Goal: Task Accomplishment & Management: Use online tool/utility

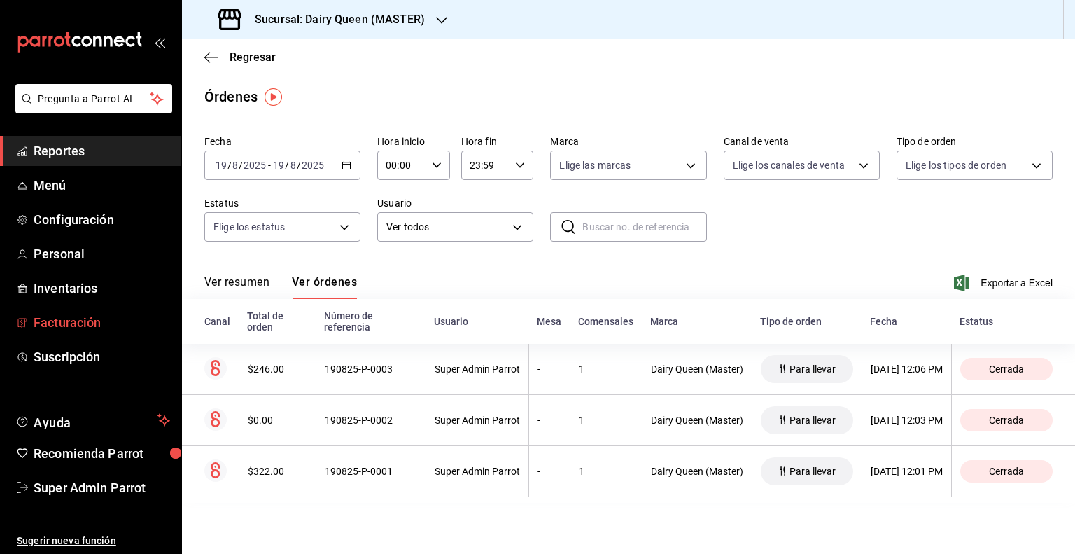
click at [60, 328] on span "Facturación" at bounding box center [102, 322] width 137 height 19
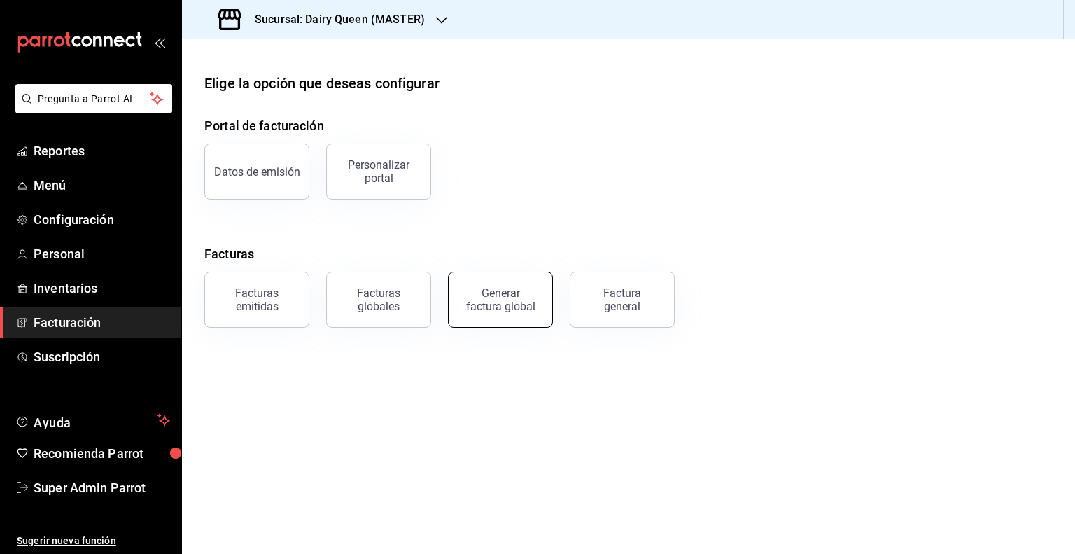
click at [487, 289] on div "Generar factura global" at bounding box center [501, 299] width 70 height 27
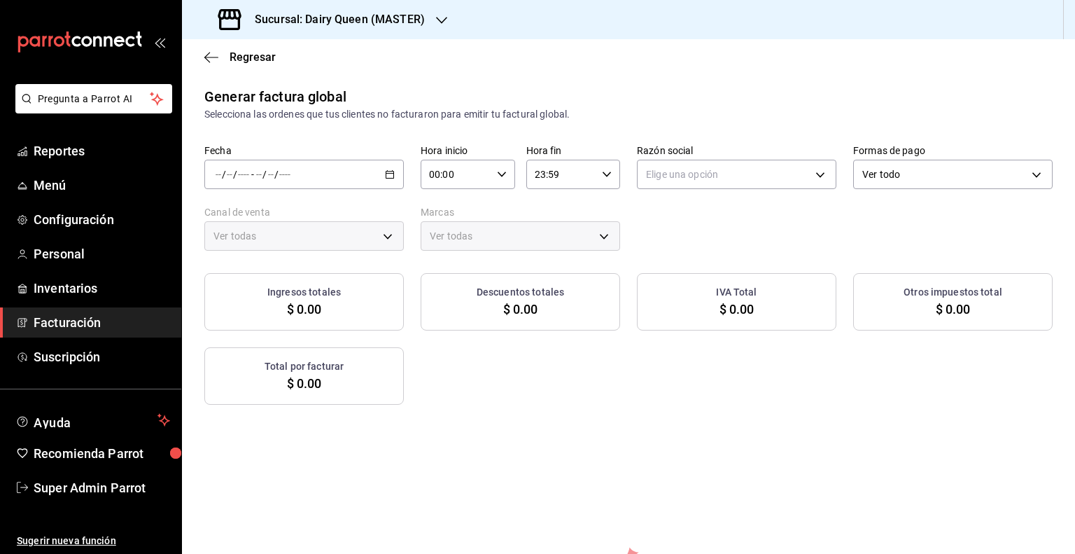
type input "PARROT,UBER_EATS,RAPPI,DIDI_FOOD,ONLINE"
click at [391, 173] on \(Stroke\) "button" at bounding box center [390, 175] width 8 height 8
click at [272, 215] on span "Rango de fechas" at bounding box center [270, 216] width 109 height 15
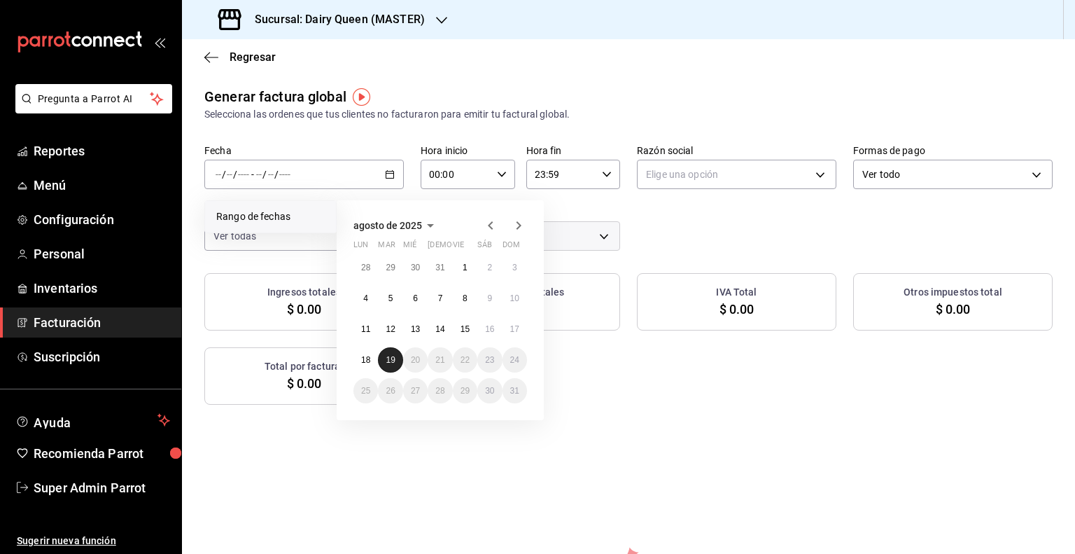
click at [399, 356] on button "19" at bounding box center [390, 359] width 25 height 25
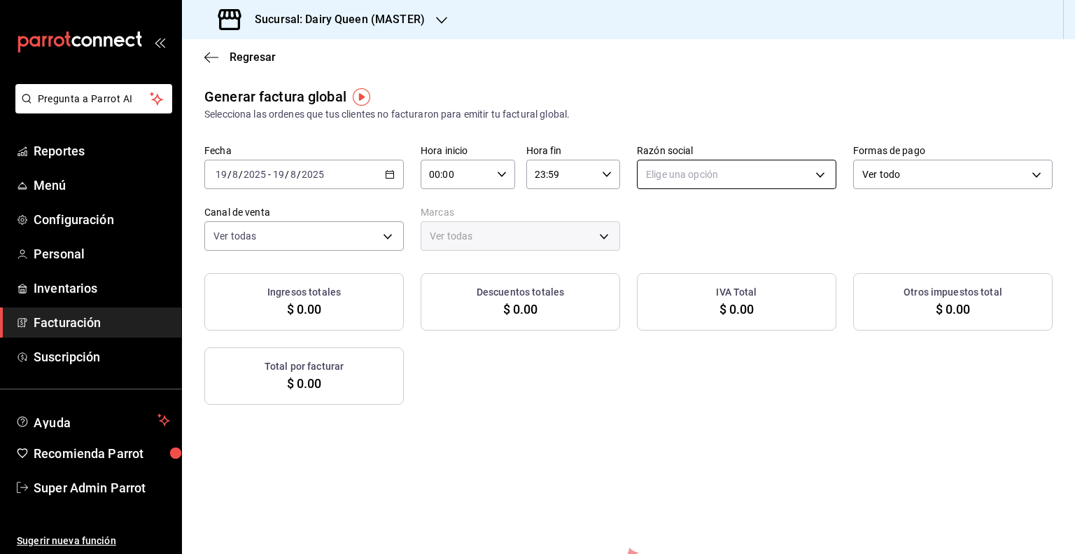
click at [662, 176] on body "Pregunta a Parrot AI Reportes Menú Configuración Personal Inventarios Facturaci…" at bounding box center [537, 277] width 1075 height 554
click at [666, 241] on li "LEVA NEGOCIOS Y FRANQUICIAS" at bounding box center [729, 245] width 195 height 26
type input "4650cc39-4787-42dc-9bbe-3030b7380e95"
type input "3faf3f32-9f14-4a84-ab35-2b24b178ea52"
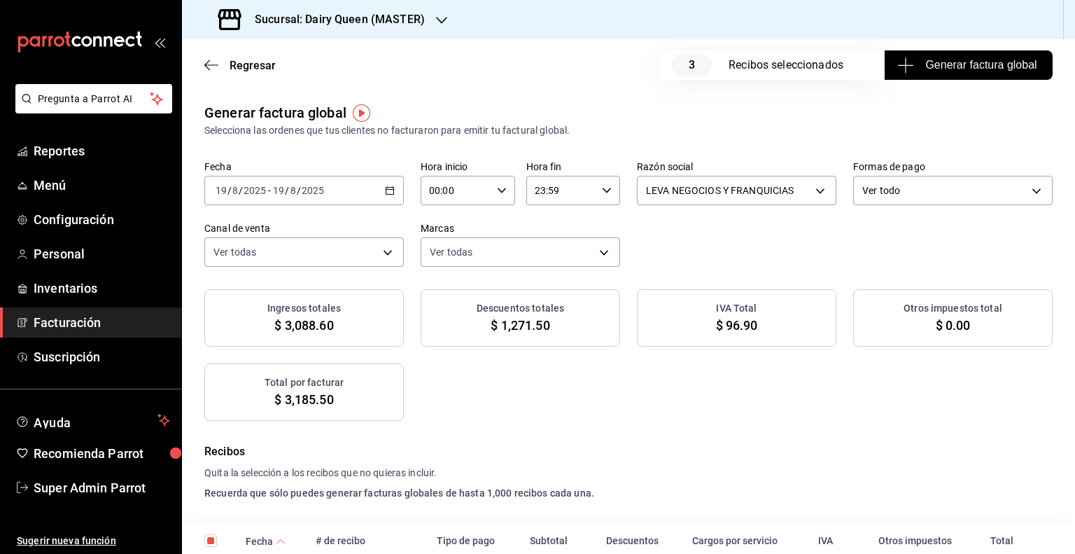
scroll to position [190, 0]
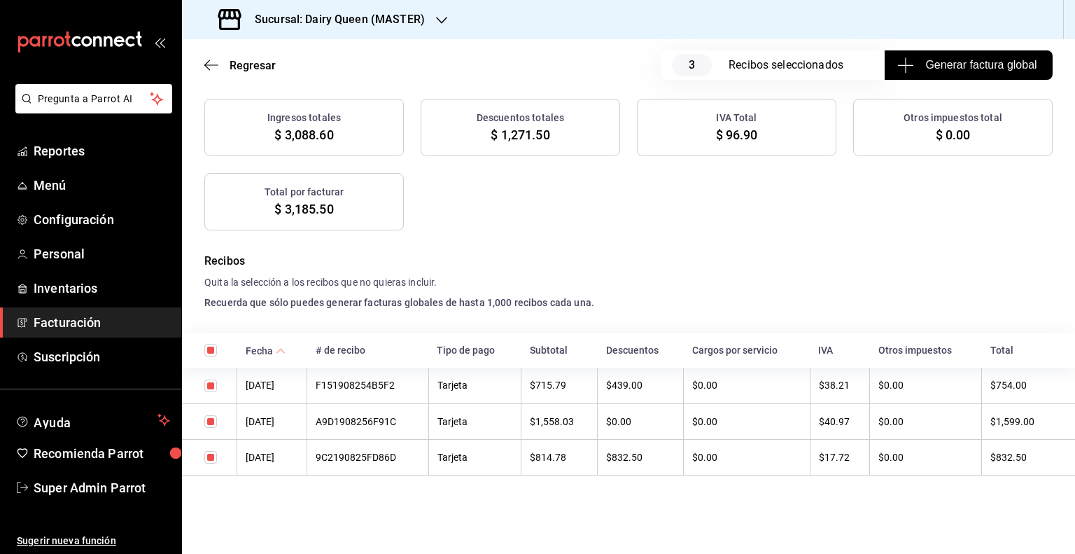
click at [925, 62] on span "Generar factura global" at bounding box center [968, 65] width 137 height 17
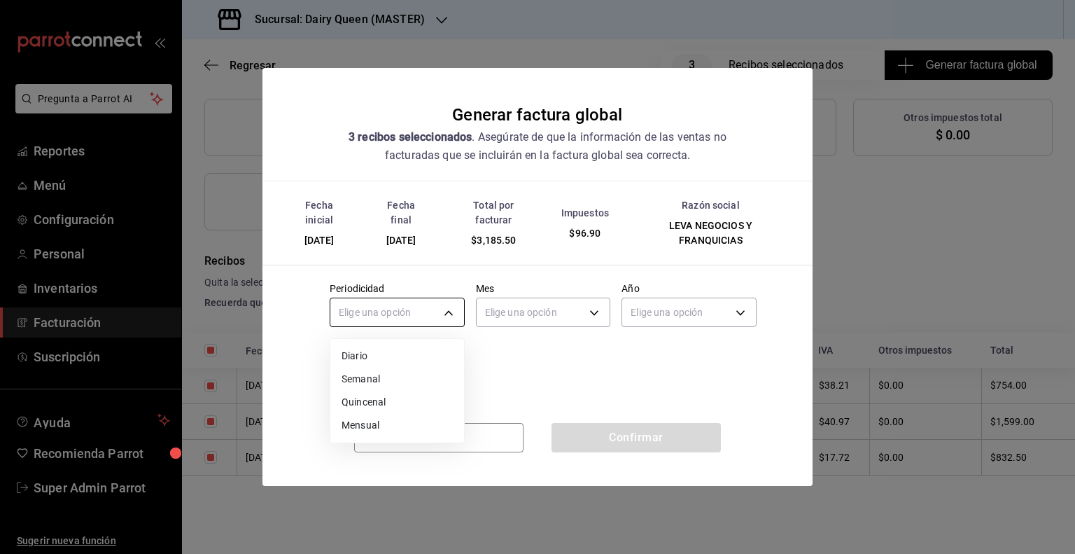
click at [406, 312] on body "Pregunta a Parrot AI Reportes Menú Configuración Personal Inventarios Facturaci…" at bounding box center [537, 277] width 1075 height 554
click at [361, 358] on li "Diario" at bounding box center [397, 355] width 134 height 23
type input "DAILY"
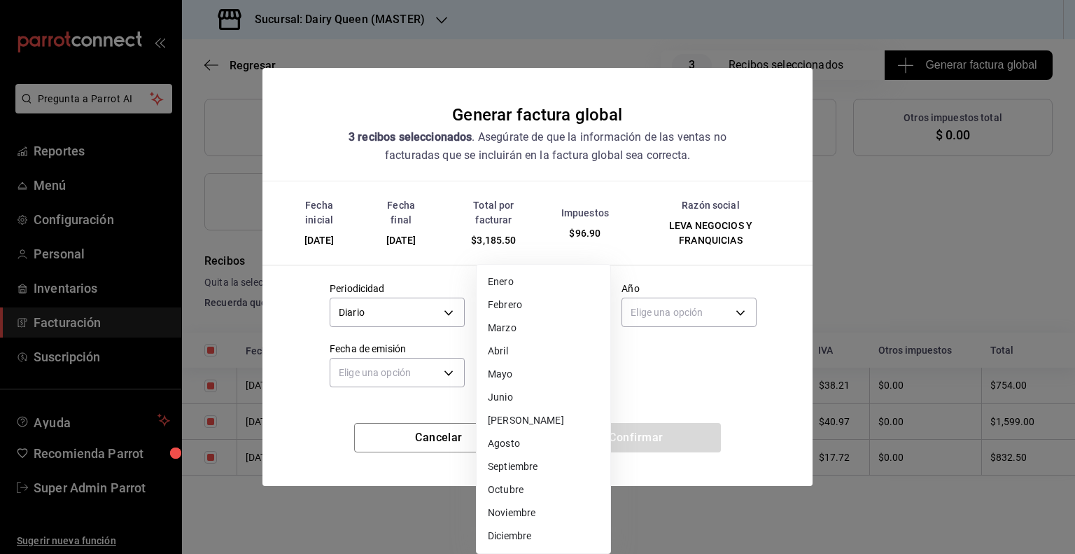
click at [496, 307] on body "Pregunta a Parrot AI Reportes Menú Configuración Personal Inventarios Facturaci…" at bounding box center [537, 277] width 1075 height 554
click at [505, 435] on li "Agosto" at bounding box center [544, 443] width 134 height 23
type input "8"
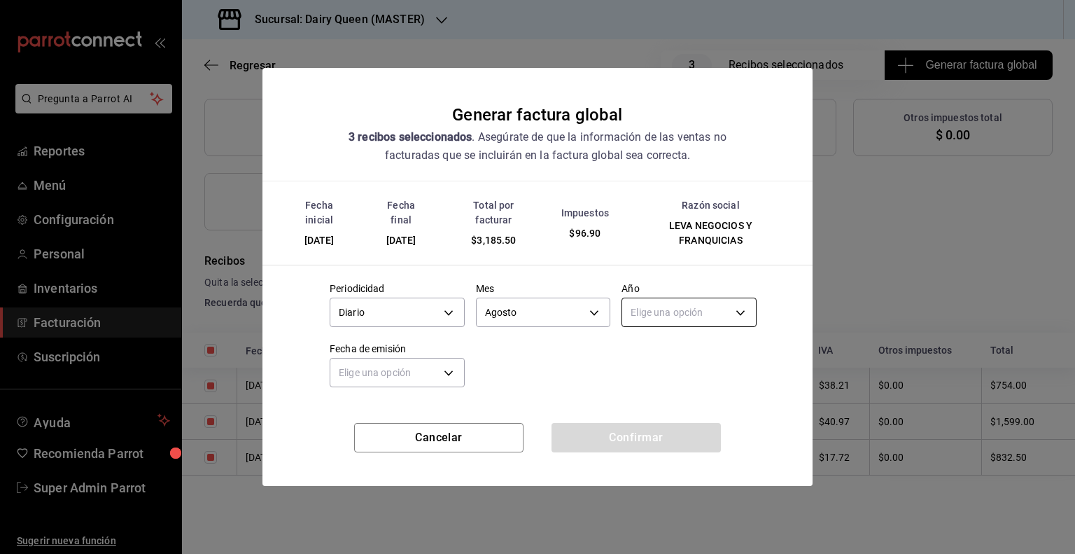
click at [664, 309] on body "Pregunta a Parrot AI Reportes Menú Configuración Personal Inventarios Facturaci…" at bounding box center [537, 277] width 1075 height 554
click at [657, 351] on li "2025" at bounding box center [689, 355] width 134 height 23
type input "2025"
click at [396, 369] on body "Pregunta a Parrot AI Reportes Menú Configuración Personal Inventarios Facturaci…" at bounding box center [537, 277] width 1075 height 554
click at [376, 413] on li "Hoy" at bounding box center [397, 416] width 134 height 23
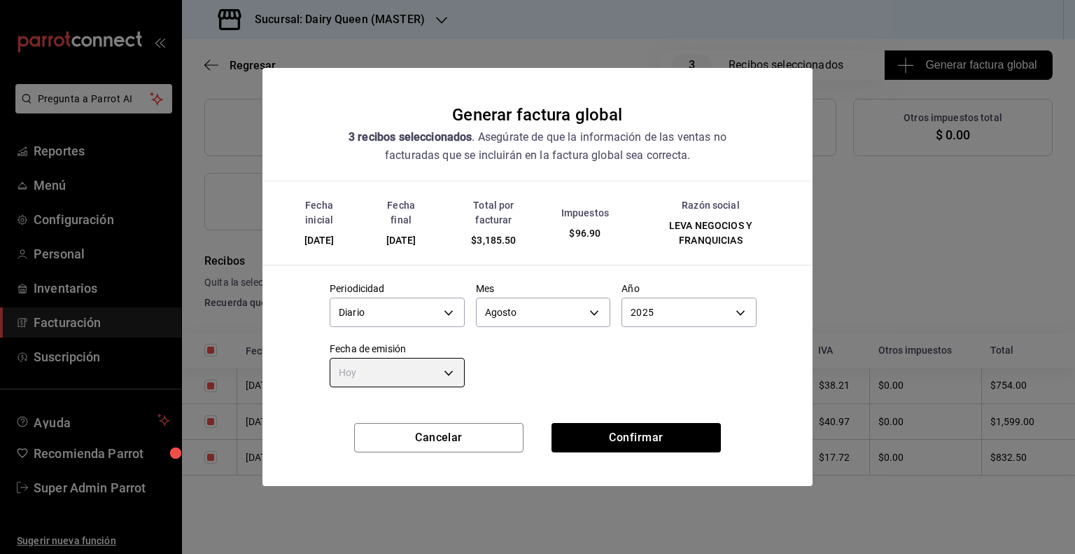
type input "[DATE]"
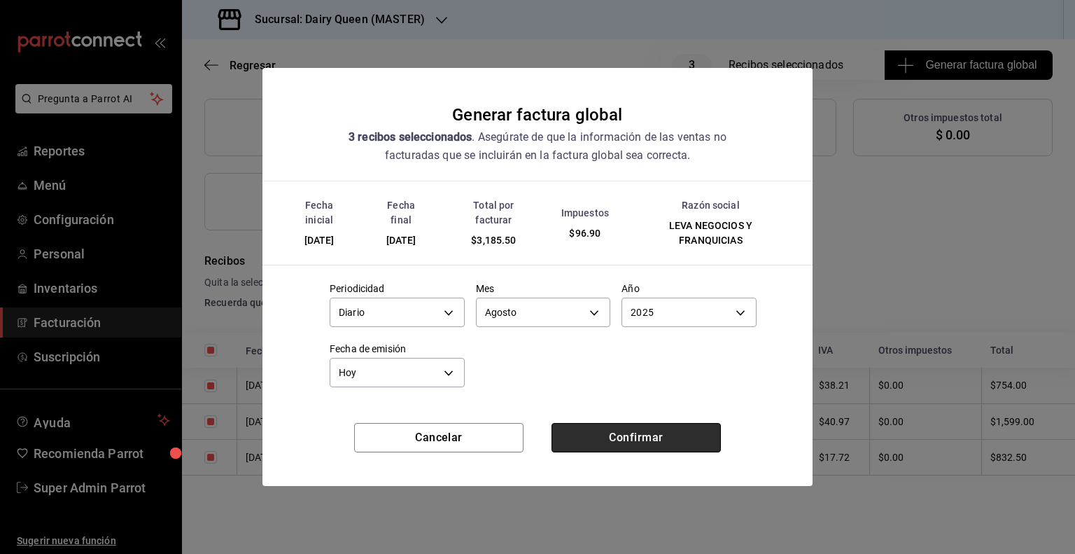
click at [582, 430] on button "Confirmar" at bounding box center [636, 437] width 169 height 29
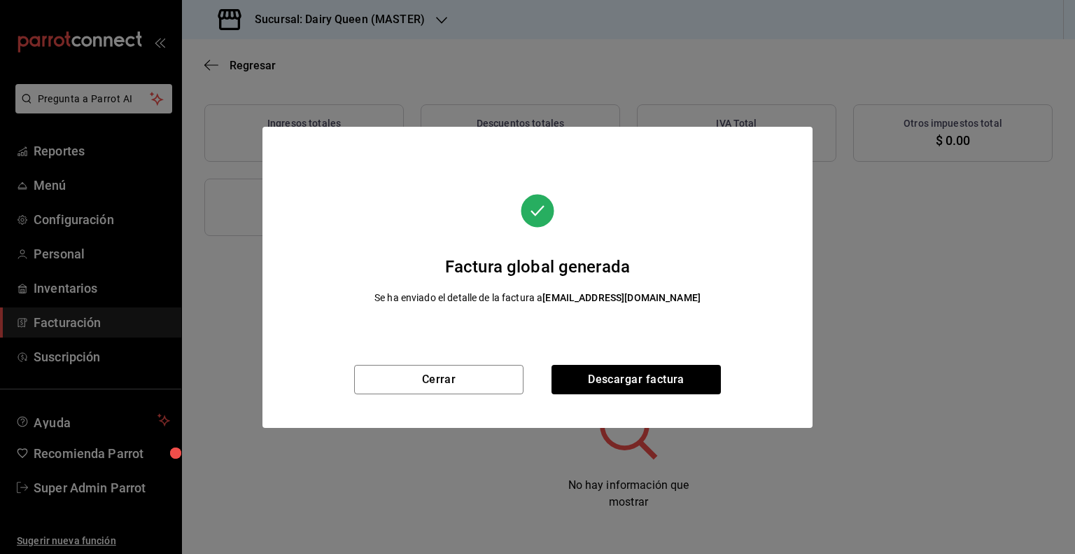
scroll to position [169, 0]
click at [629, 372] on button "Descargar factura" at bounding box center [636, 379] width 169 height 29
click at [438, 381] on button "Cerrar" at bounding box center [438, 379] width 169 height 29
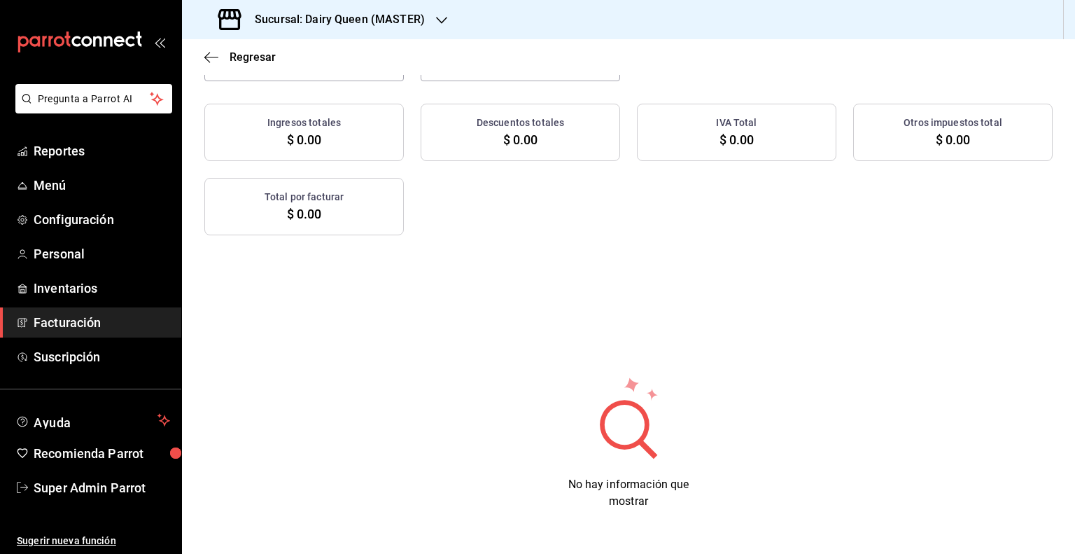
scroll to position [0, 0]
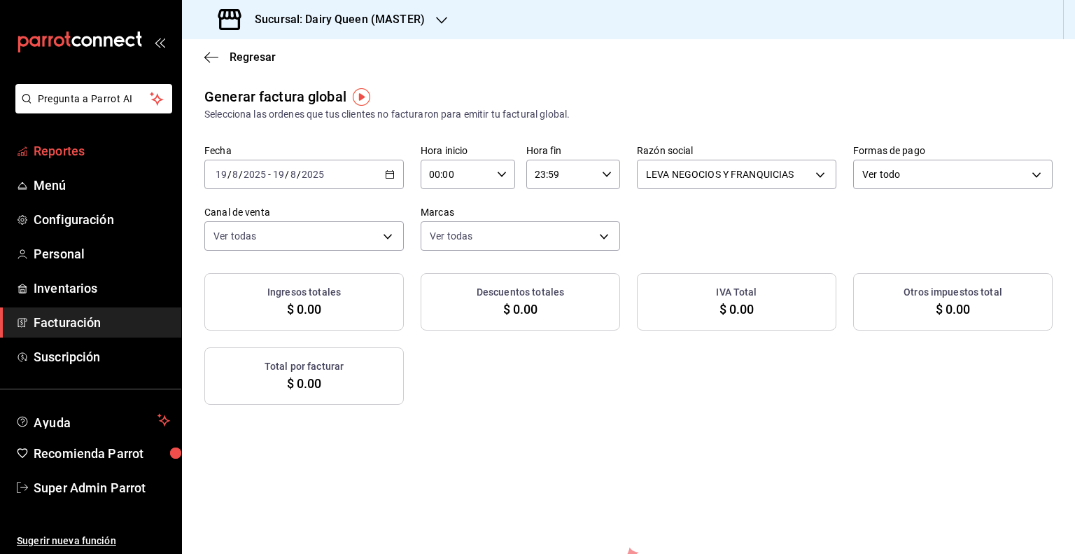
click at [70, 151] on span "Reportes" at bounding box center [102, 150] width 137 height 19
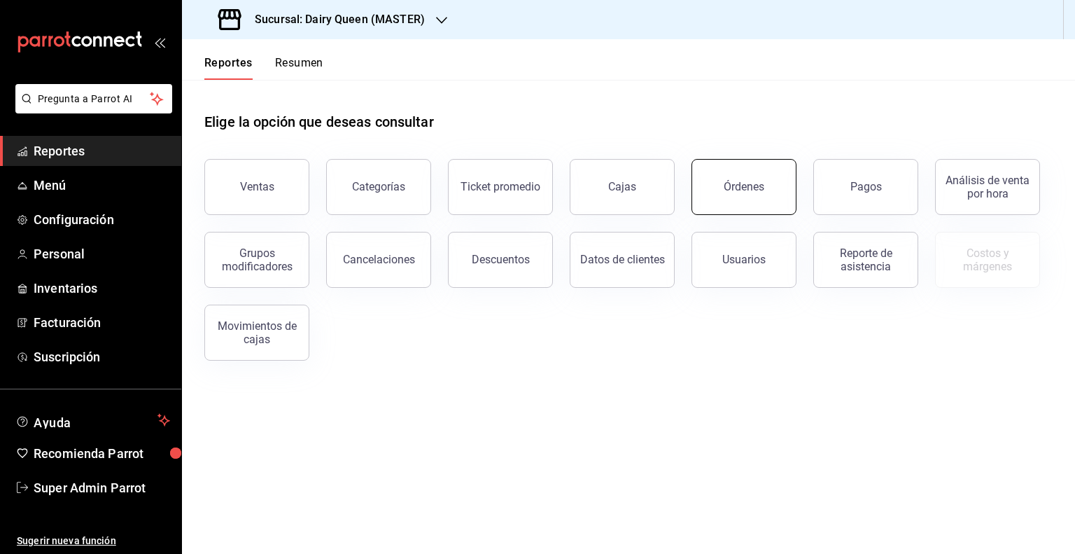
click at [757, 178] on button "Órdenes" at bounding box center [744, 187] width 105 height 56
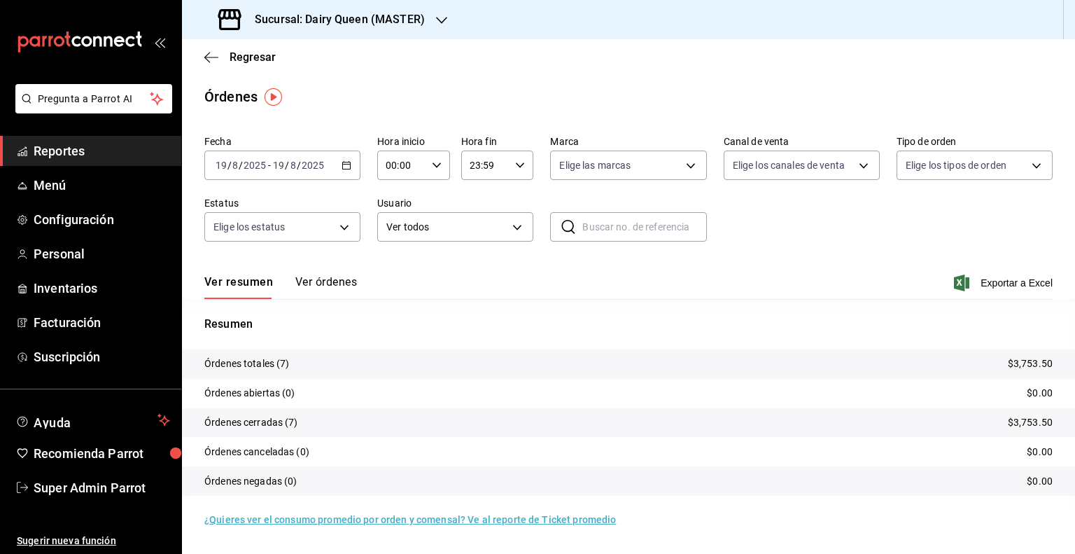
click at [344, 285] on button "Ver órdenes" at bounding box center [326, 287] width 62 height 24
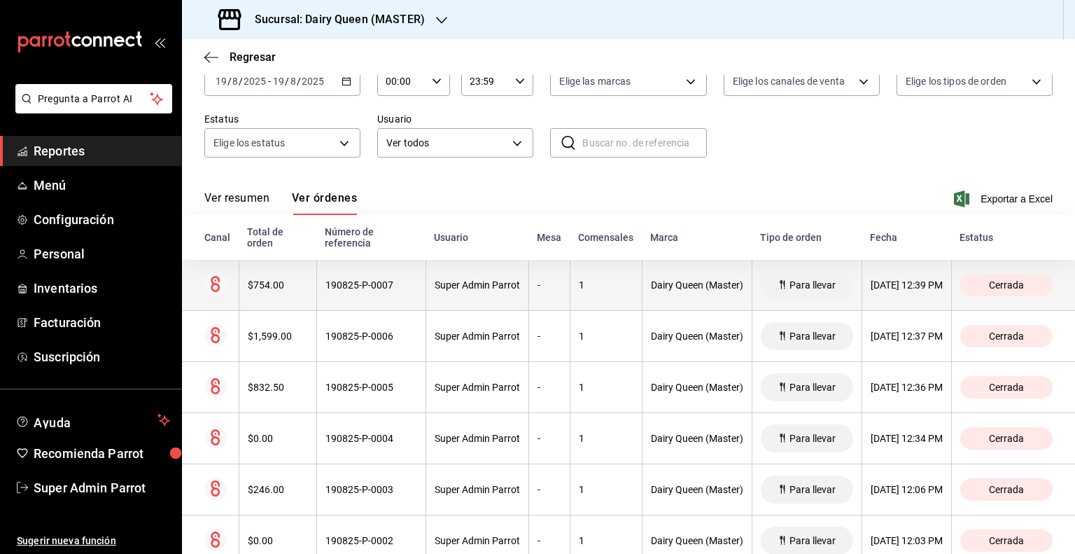
scroll to position [84, 0]
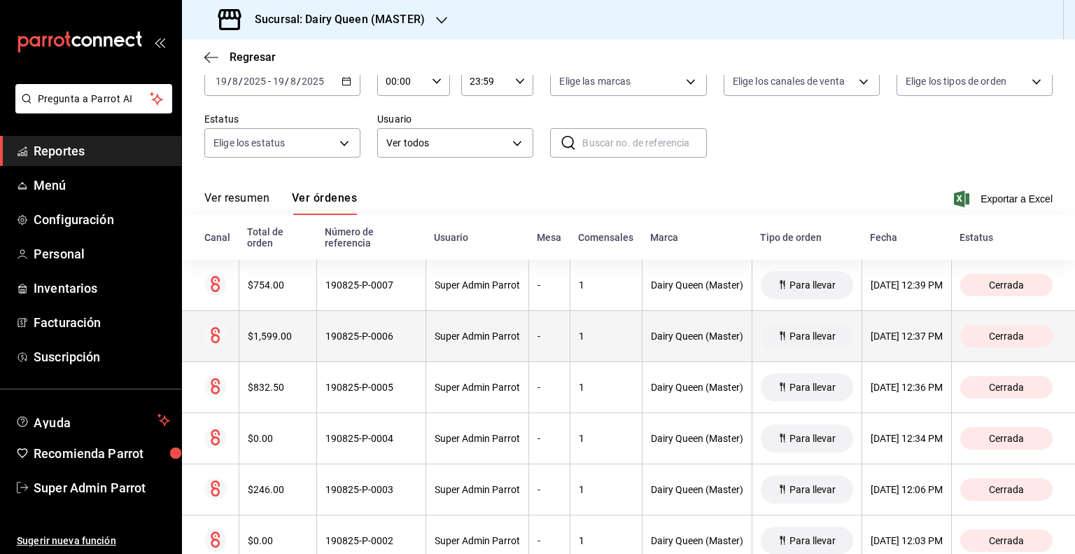
click at [435, 335] on div "Super Admin Parrot" at bounding box center [477, 335] width 85 height 11
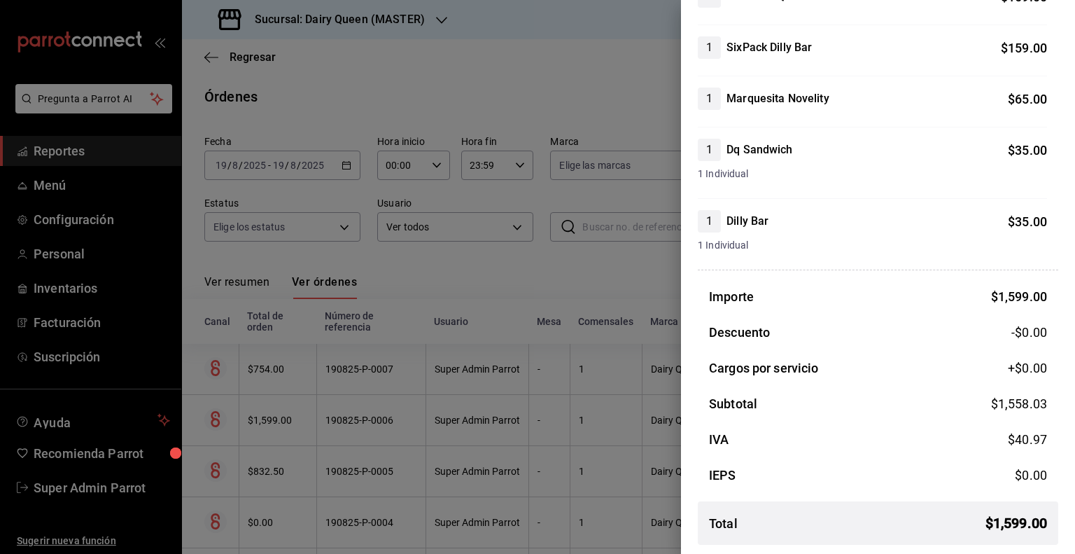
scroll to position [176, 0]
